Goal: Navigation & Orientation: Find specific page/section

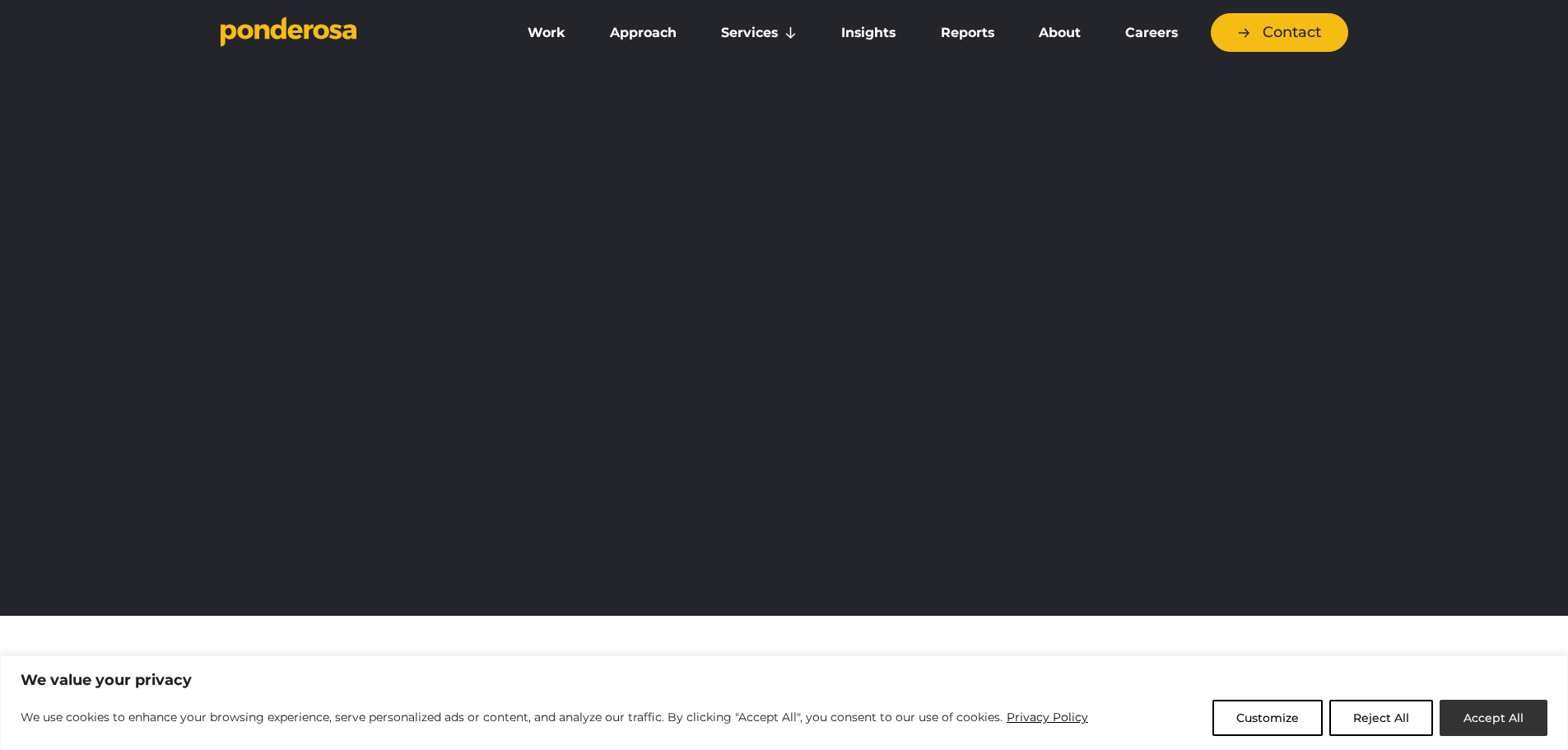
click at [1507, 716] on button "Accept All" at bounding box center [1493, 718] width 108 height 36
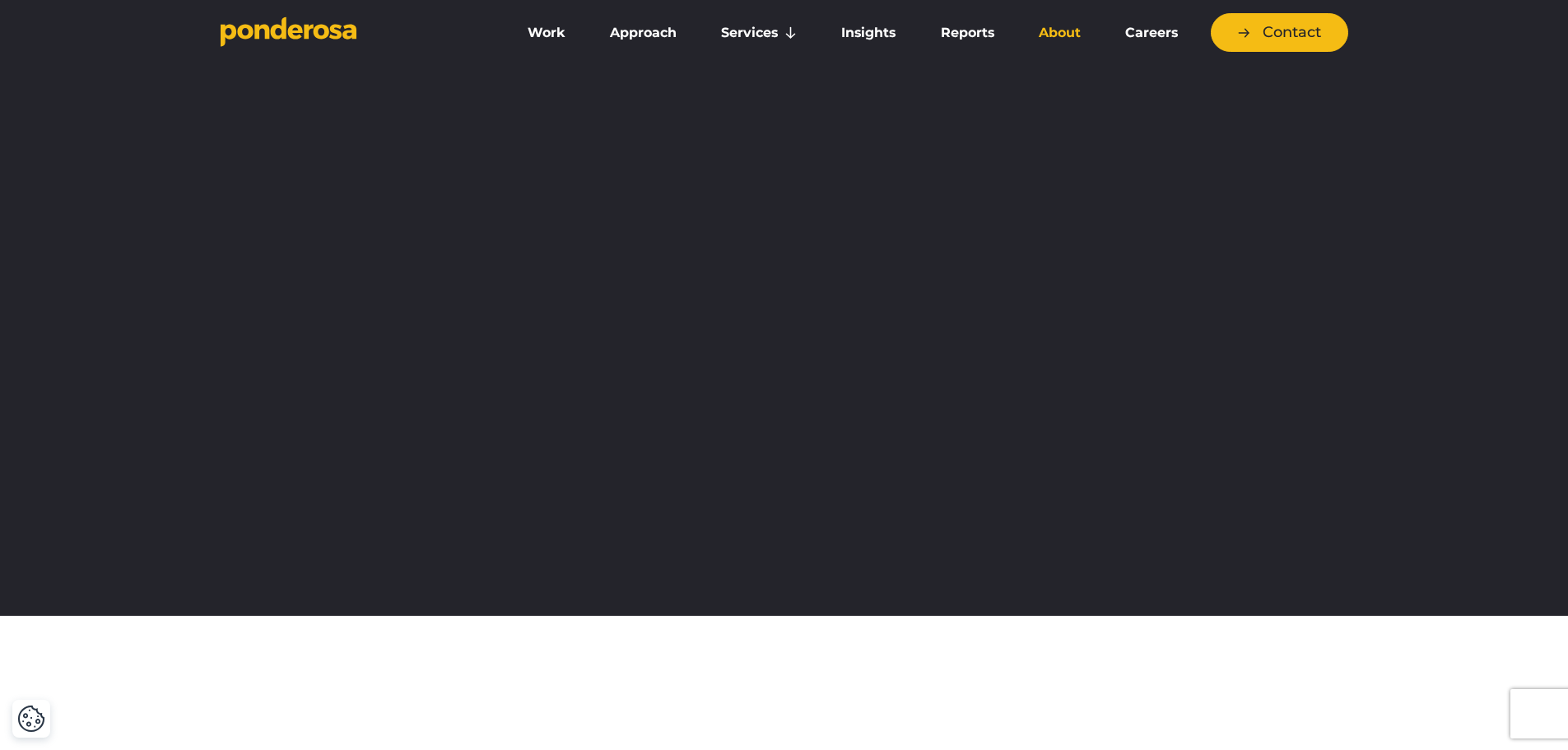
click at [1052, 42] on link "About" at bounding box center [1059, 33] width 79 height 35
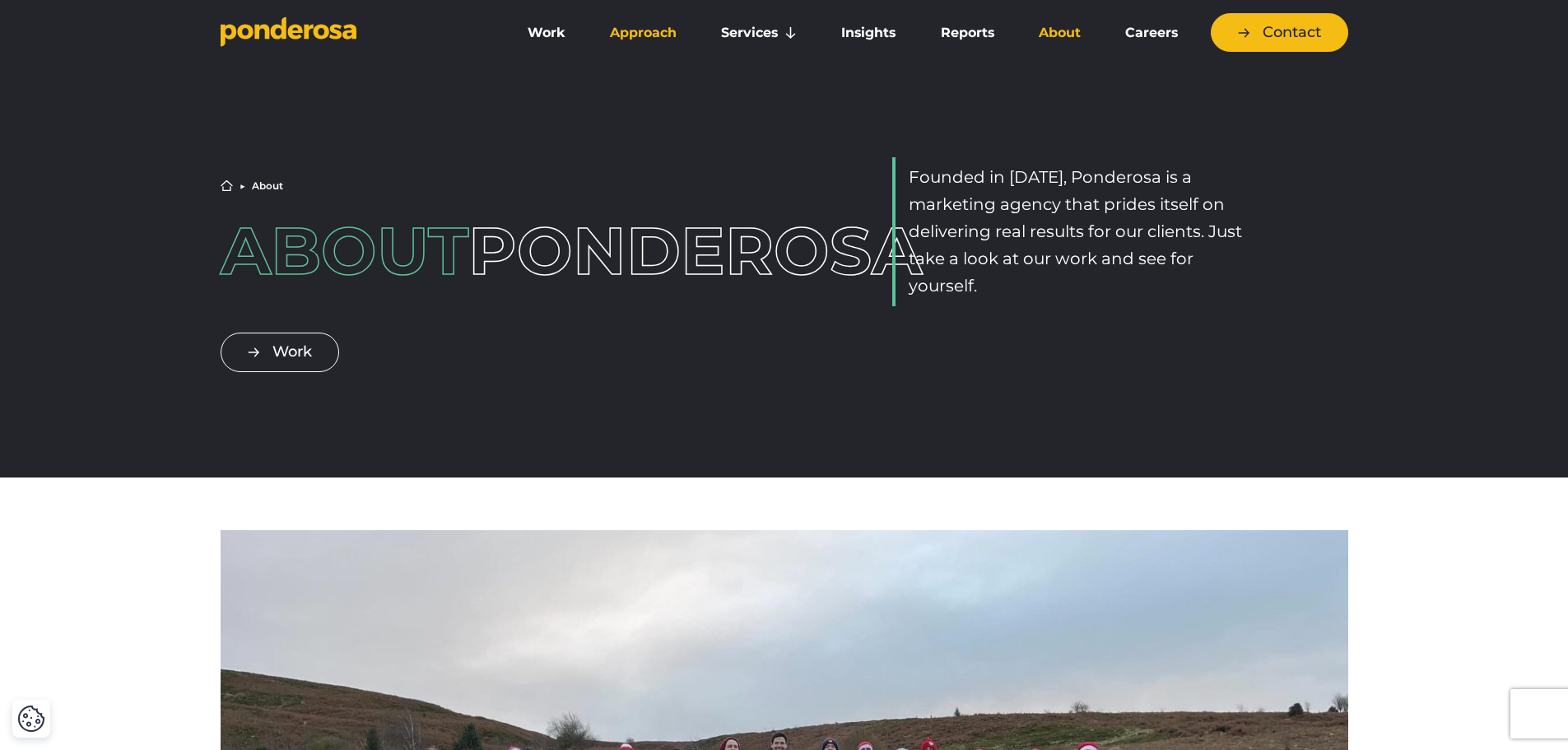
click at [648, 36] on link "Approach" at bounding box center [643, 33] width 105 height 35
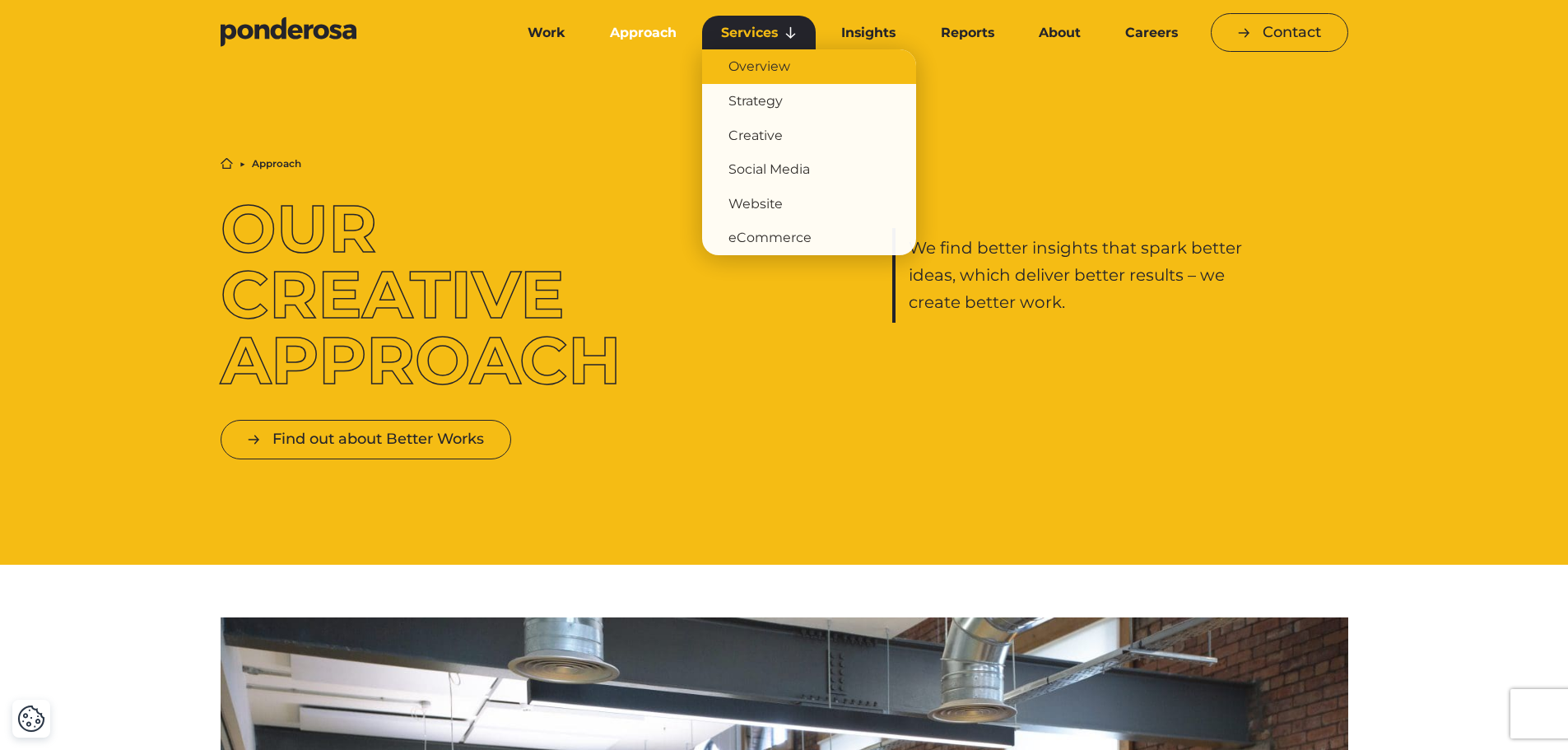
click at [770, 60] on link "Overview" at bounding box center [809, 67] width 214 height 35
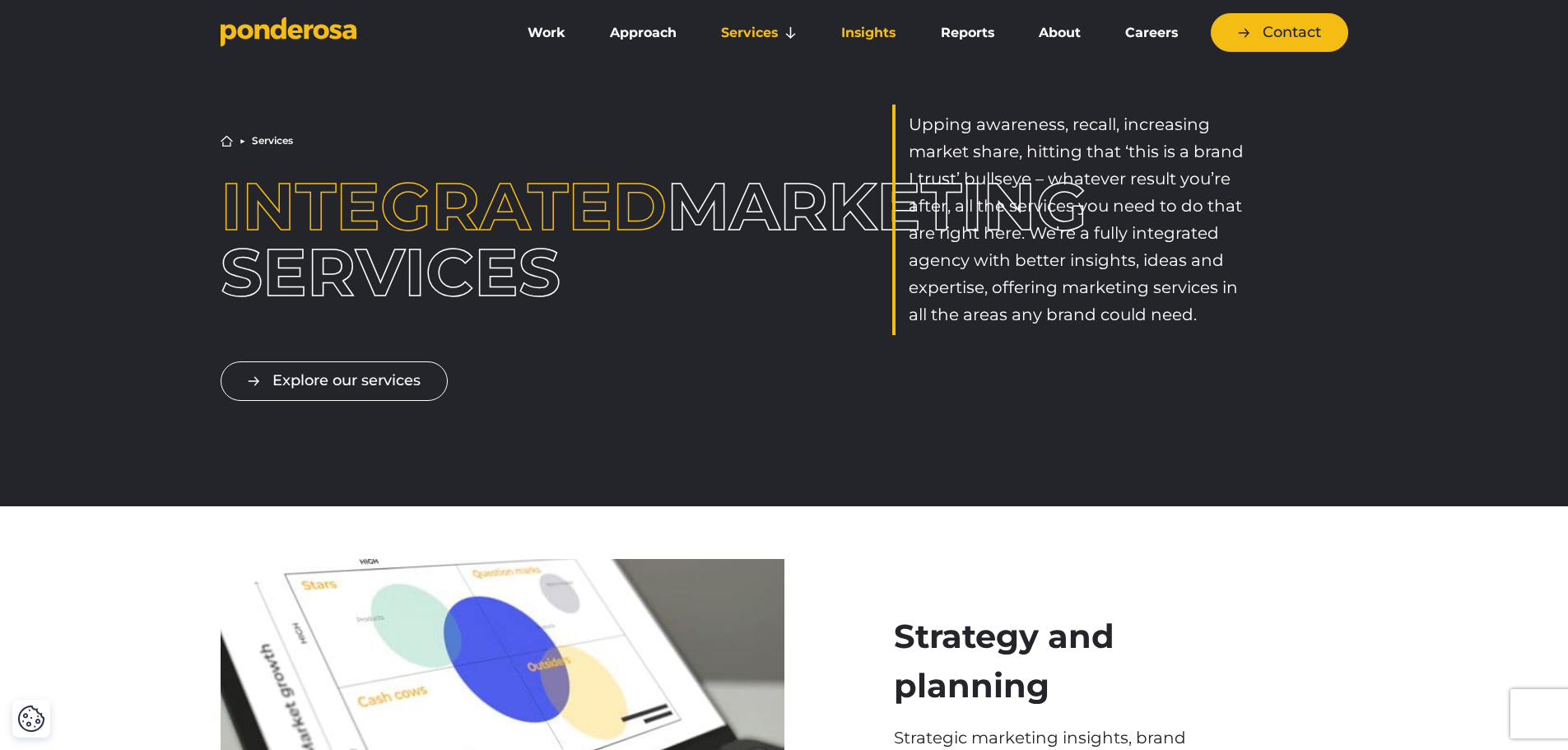
click at [874, 34] on link "Insights" at bounding box center [868, 33] width 92 height 35
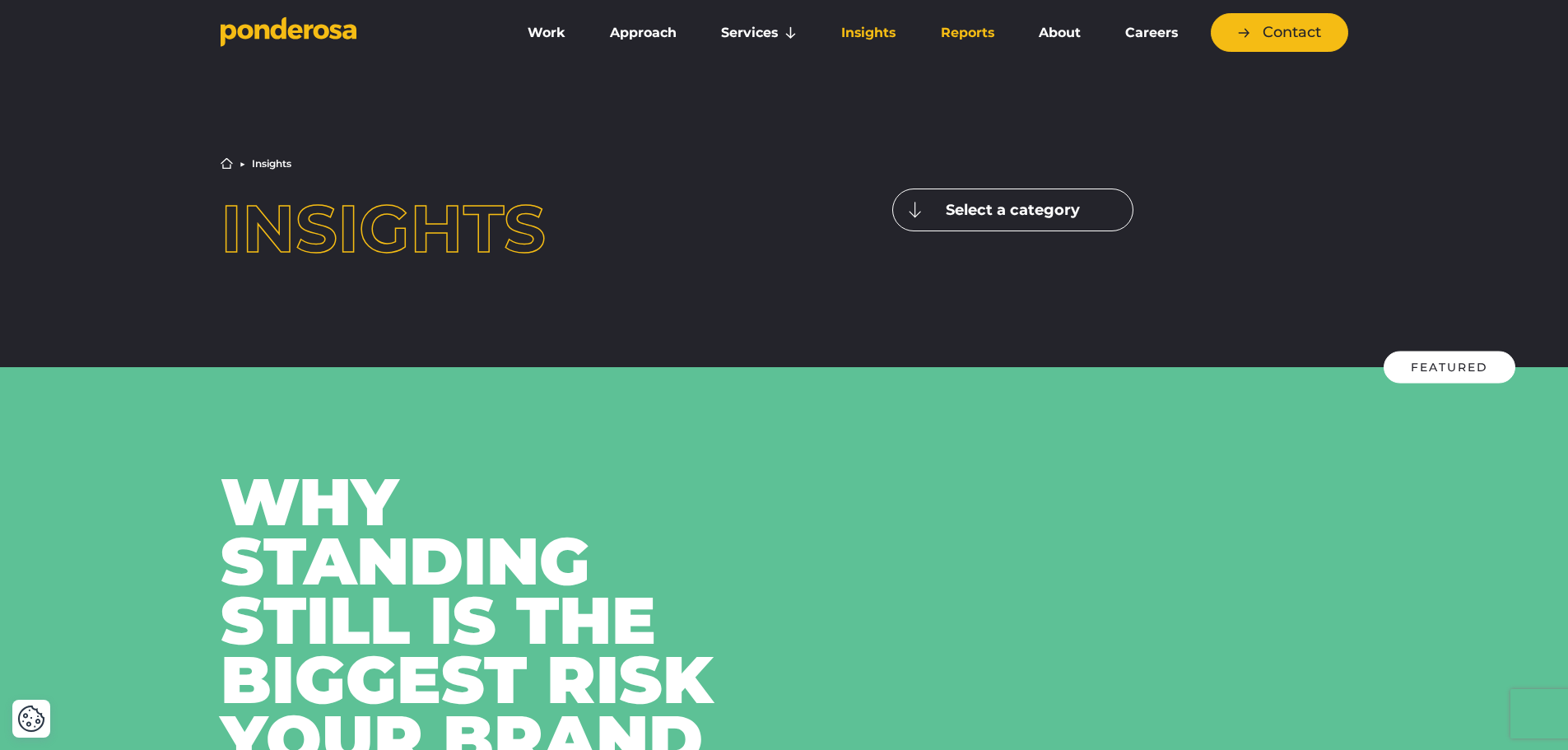
click at [988, 39] on link "Reports" at bounding box center [967, 33] width 91 height 35
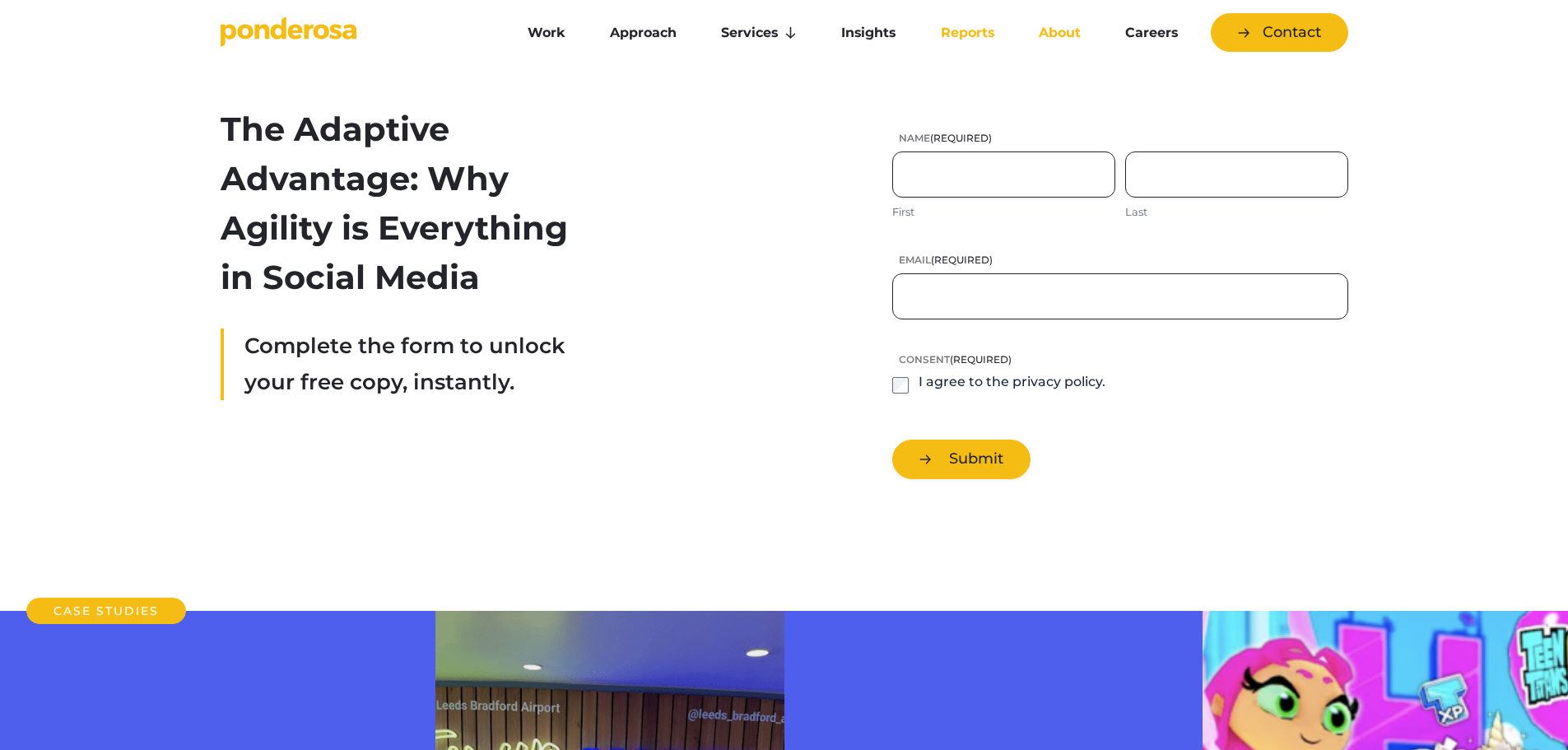
click at [1056, 39] on link "About" at bounding box center [1059, 33] width 79 height 35
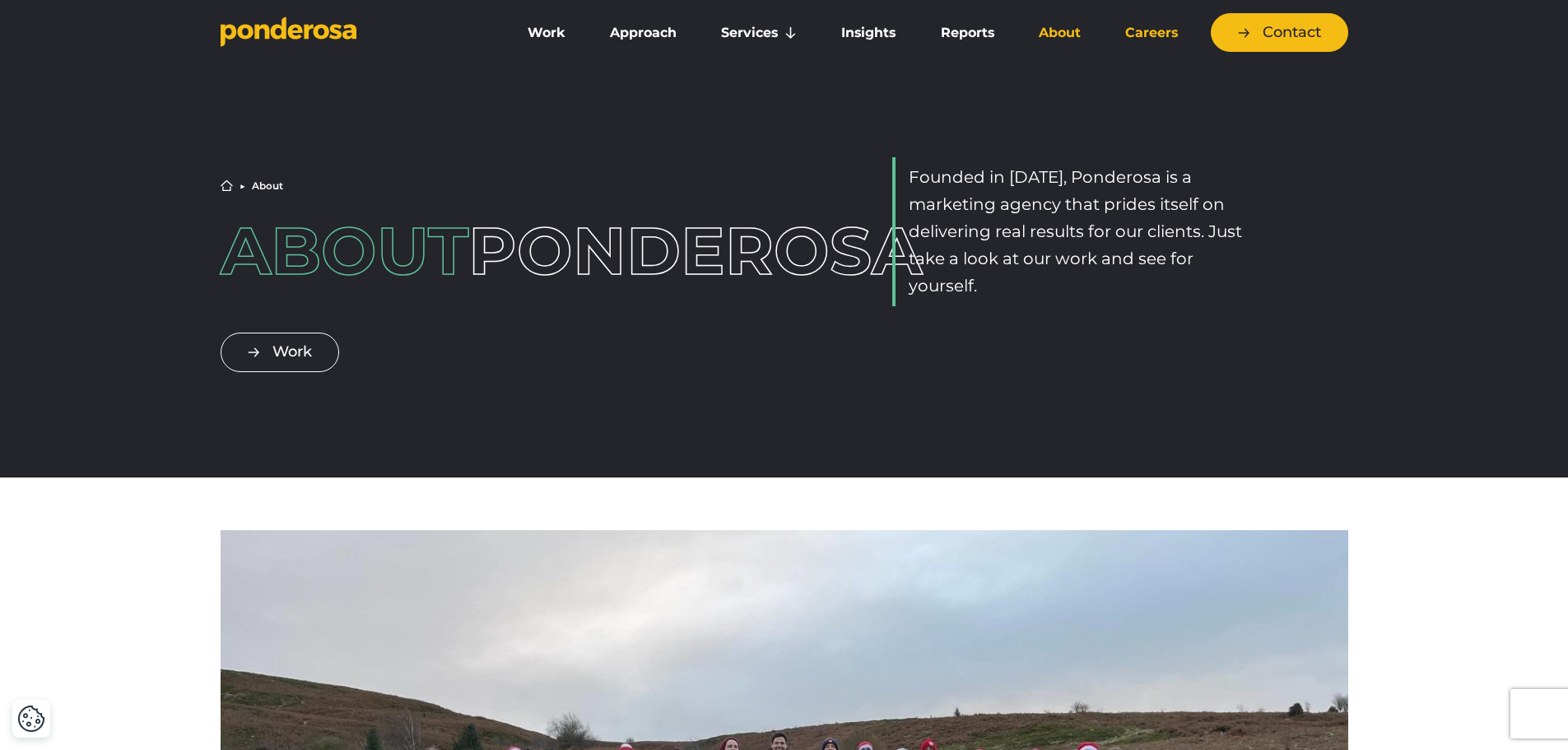
click at [1142, 37] on link "Careers" at bounding box center [1151, 33] width 90 height 35
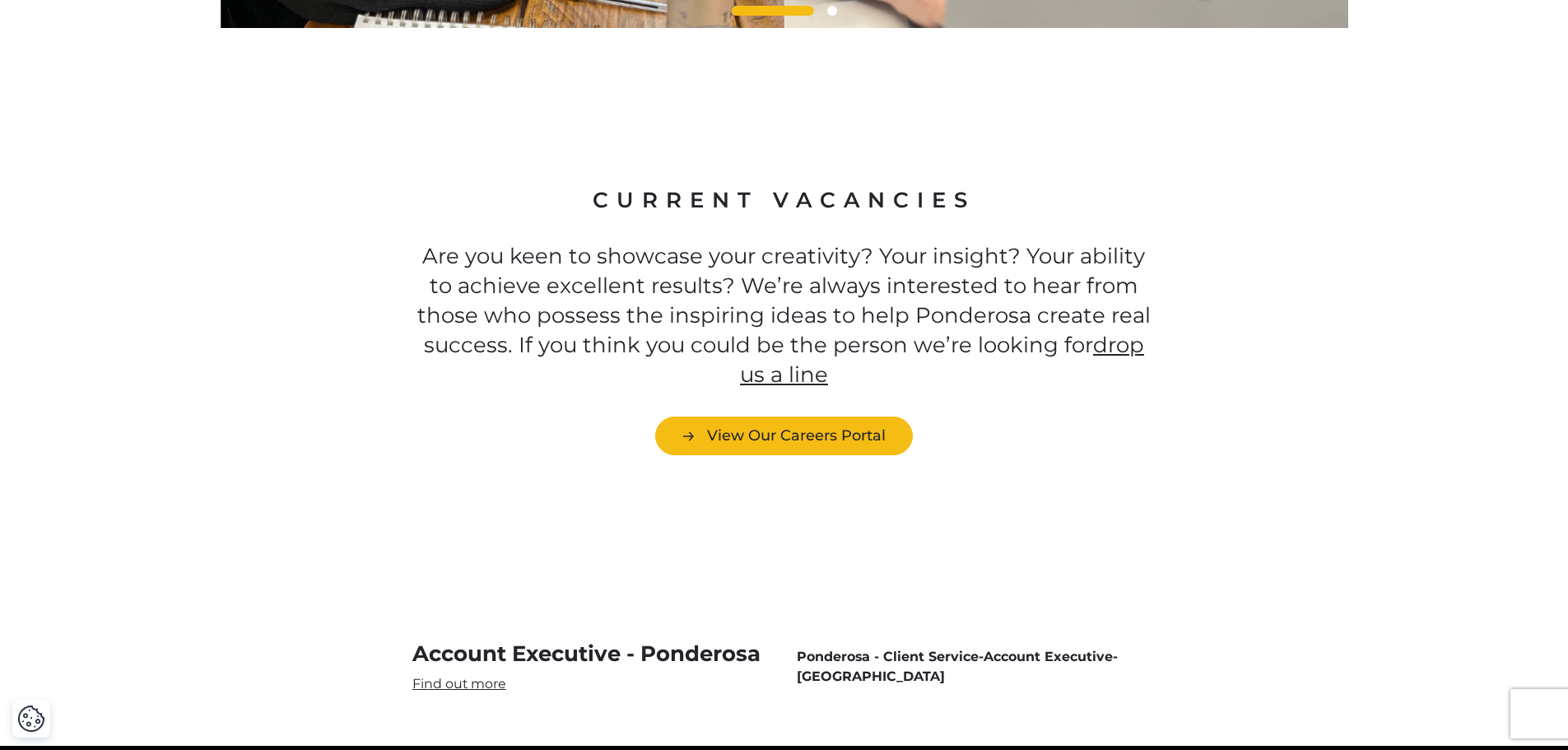
scroll to position [4474, 0]
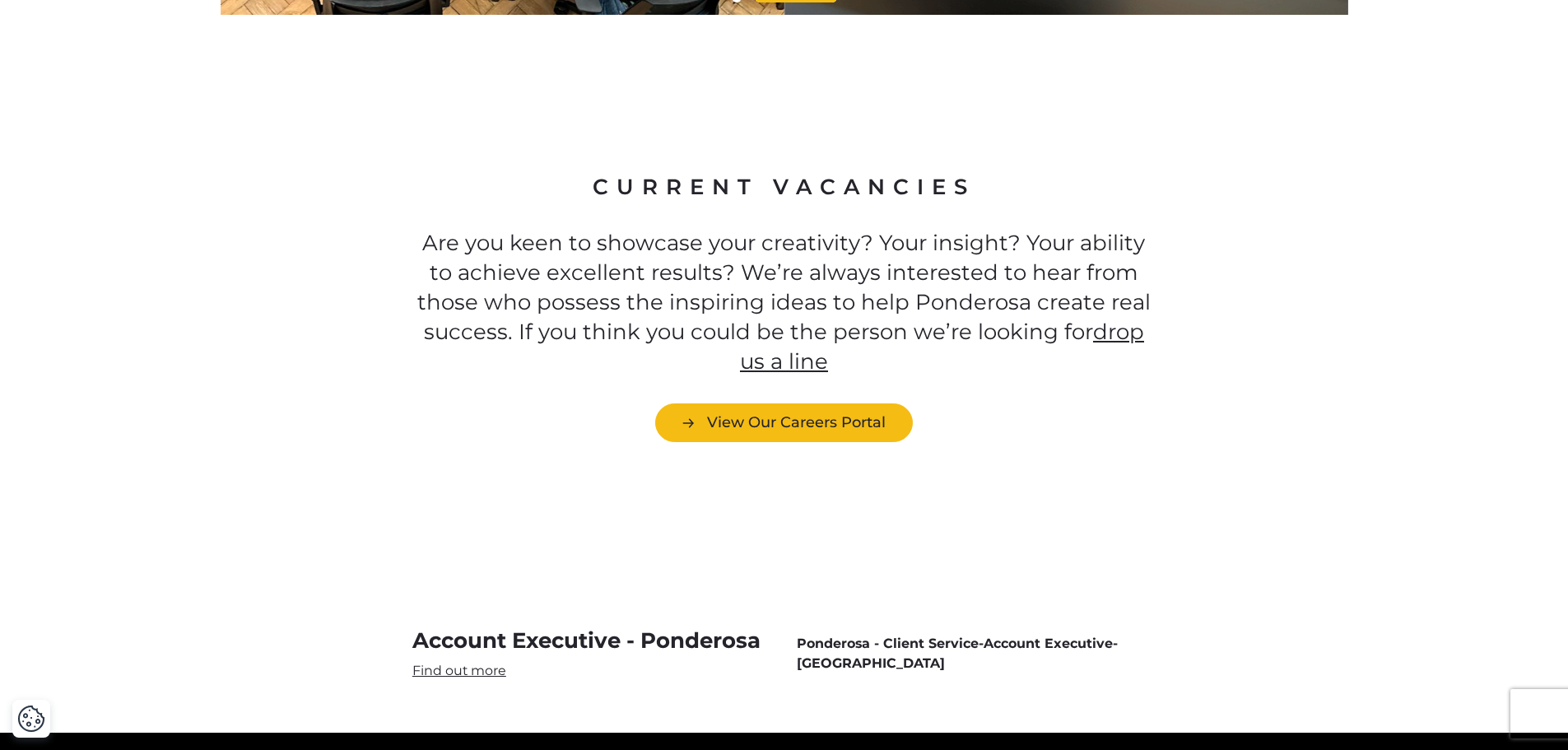
click at [434, 626] on link "Account Executive - Ponderosa" at bounding box center [591, 652] width 359 height 54
